Goal: Feedback & Contribution: Submit feedback/report problem

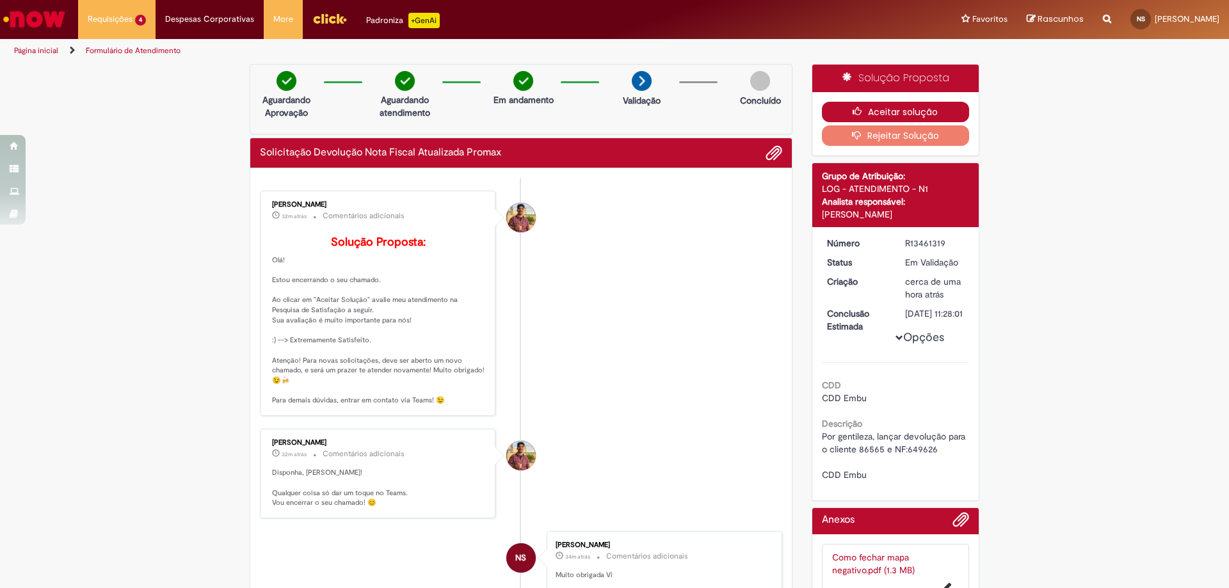
click at [855, 111] on icon "button" at bounding box center [860, 111] width 15 height 9
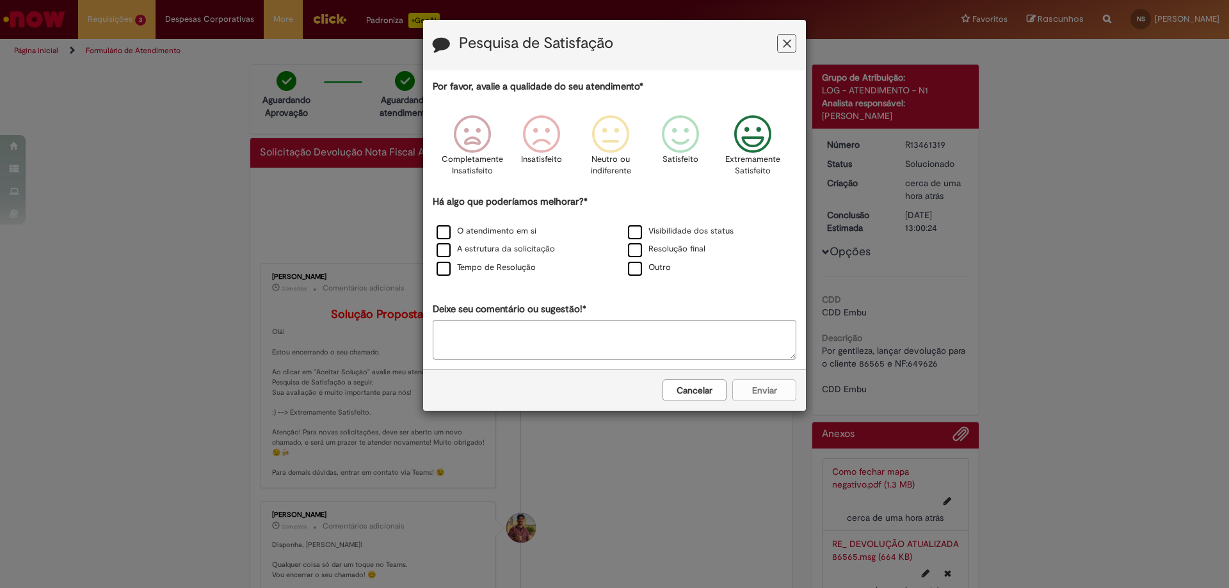
click at [773, 137] on icon "Feedback" at bounding box center [753, 134] width 48 height 38
click at [497, 239] on div "O atendimento em si" at bounding box center [518, 232] width 189 height 16
click at [520, 232] on label "O atendimento em si" at bounding box center [487, 231] width 100 height 12
click at [527, 247] on label "A estrutura da solicitação" at bounding box center [496, 249] width 118 height 12
click at [522, 269] on label "Tempo de Resolução" at bounding box center [486, 268] width 99 height 12
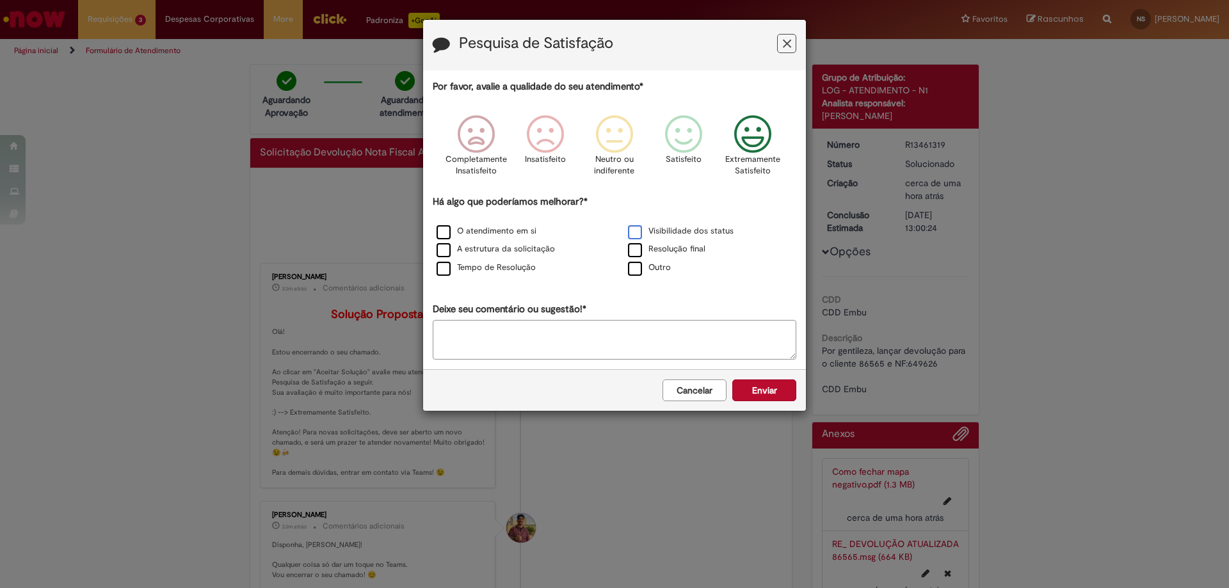
click at [690, 236] on label "Visibilidade dos status" at bounding box center [681, 231] width 106 height 12
click at [694, 244] on label "Resolução final" at bounding box center [666, 249] width 77 height 12
click at [648, 325] on textarea "Deixe seu comentário ou sugestão!*" at bounding box center [615, 340] width 364 height 40
type textarea "*"
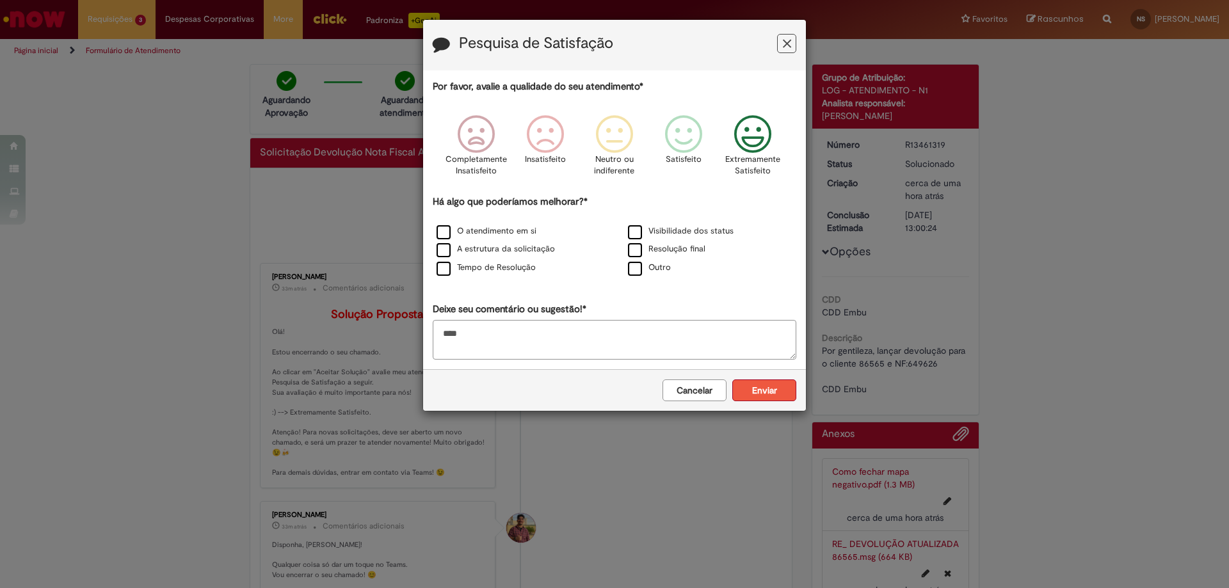
type textarea "****"
click at [773, 380] on button "Enviar" at bounding box center [764, 391] width 64 height 22
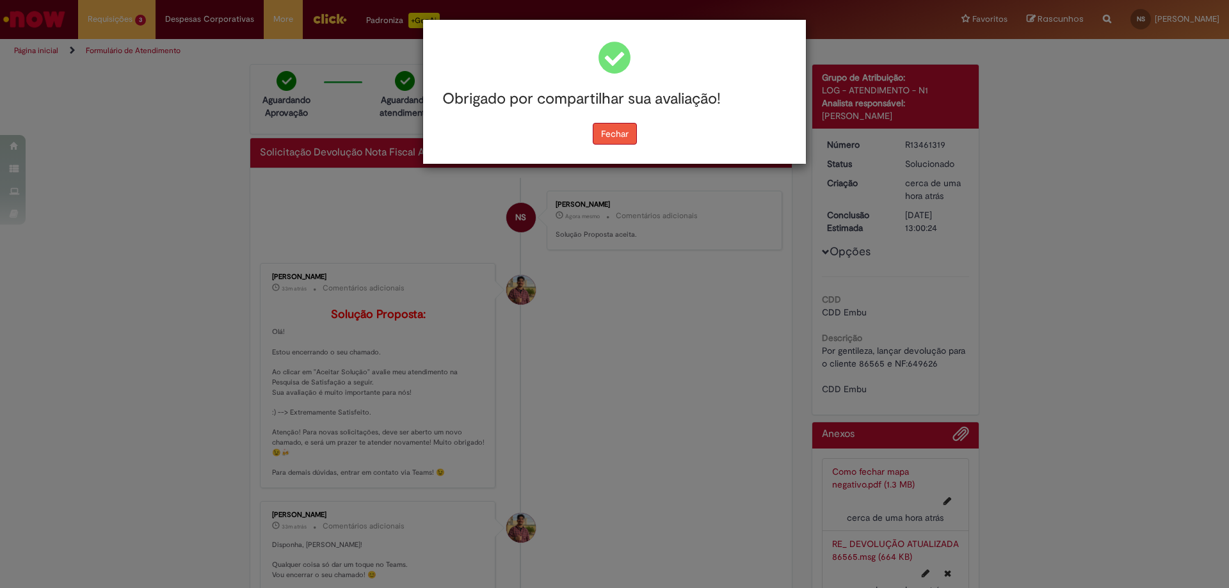
click at [610, 131] on button "Fechar" at bounding box center [615, 134] width 44 height 22
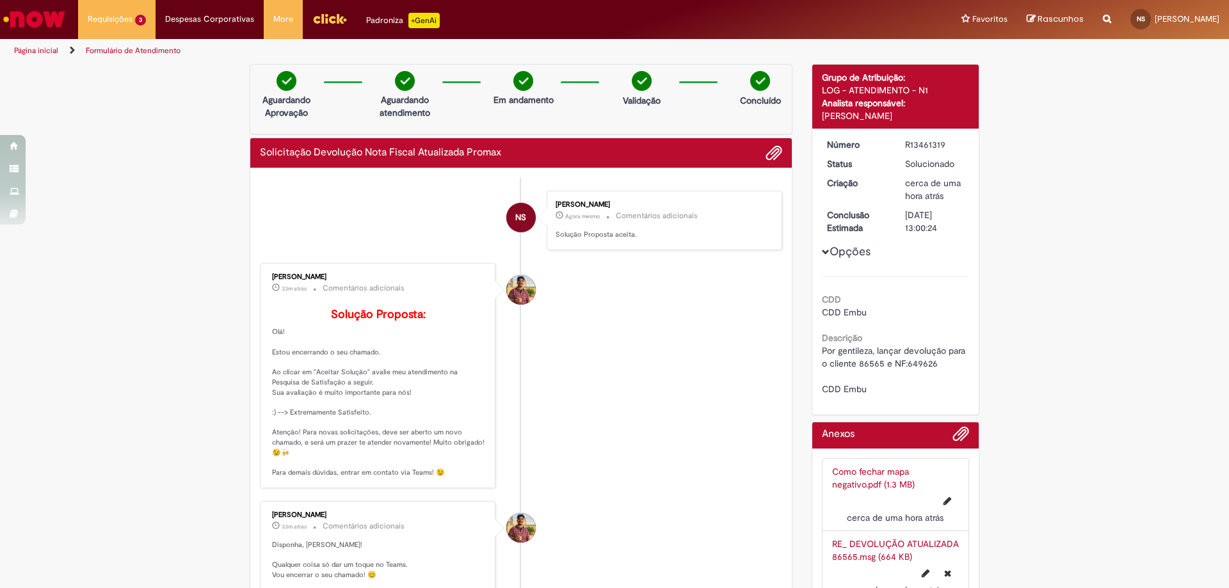
click at [865, 366] on span "Por gentileza, lançar devolução para o cliente 86565 e NF:649626 CDD Embu" at bounding box center [895, 370] width 146 height 50
copy span "86565"
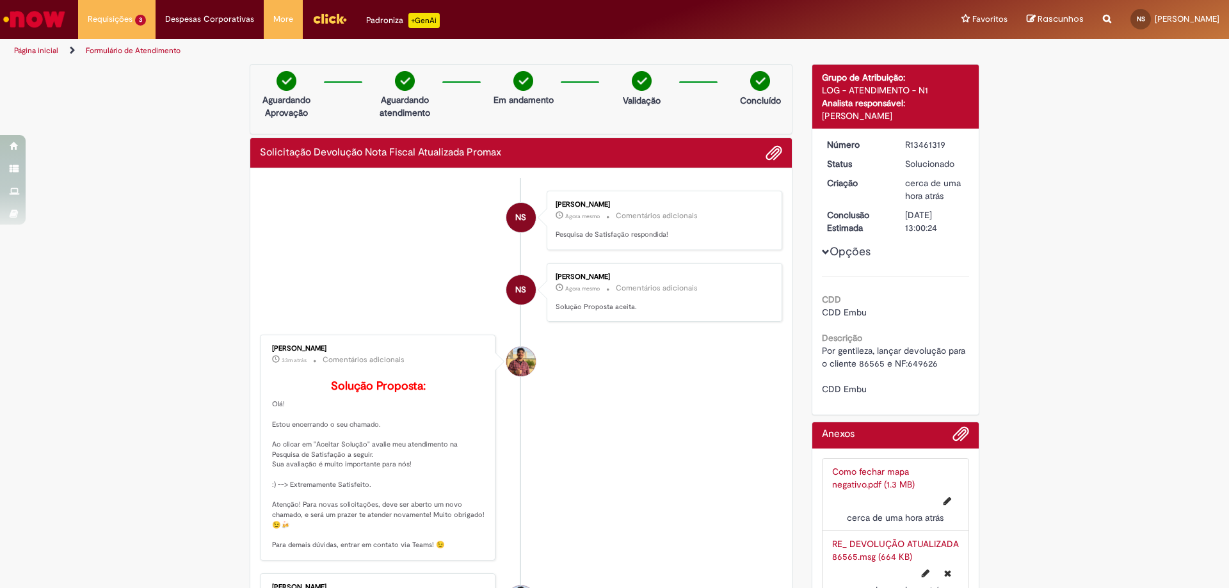
drag, startPoint x: 141, startPoint y: 467, endPoint x: 129, endPoint y: 180, distance: 287.7
